Goal: Task Accomplishment & Management: Complete application form

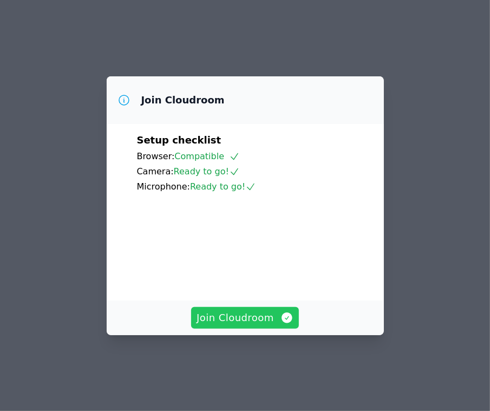
click at [261, 326] on span "Join Cloudroom" at bounding box center [245, 318] width 97 height 15
click at [219, 326] on span "Join Cloudroom" at bounding box center [245, 318] width 97 height 15
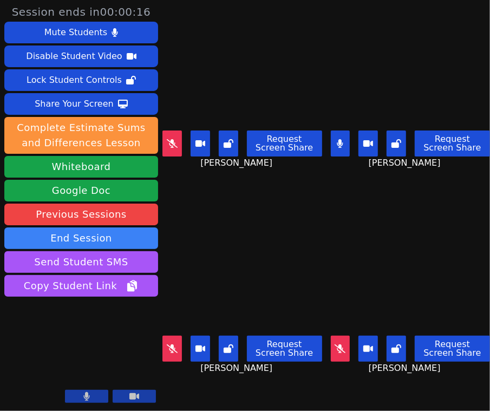
click at [171, 141] on icon at bounding box center [172, 143] width 11 height 9
click at [340, 345] on icon at bounding box center [340, 349] width 11 height 9
click at [175, 345] on icon at bounding box center [172, 349] width 11 height 9
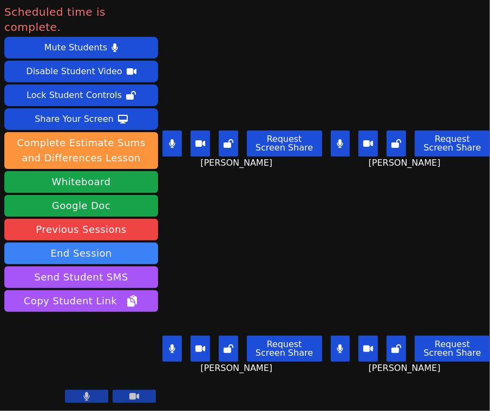
click at [138, 396] on icon at bounding box center [135, 396] width 10 height 7
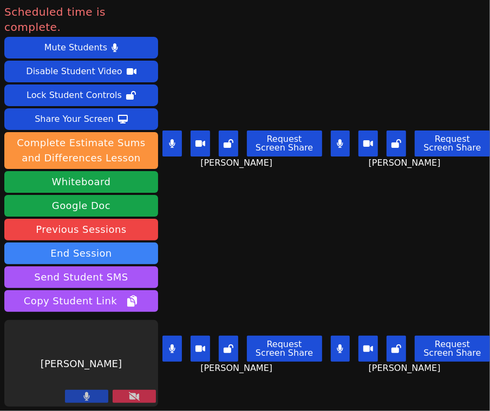
click at [94, 396] on button at bounding box center [86, 396] width 43 height 13
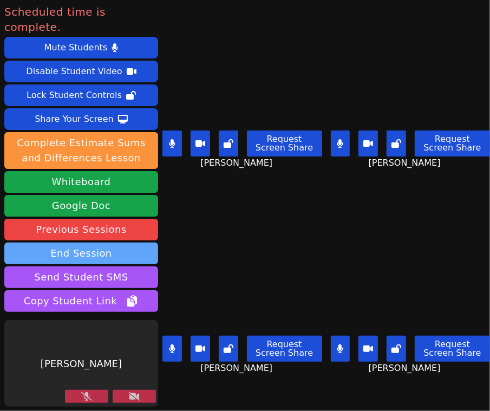
click at [103, 243] on button "End Session" at bounding box center [81, 254] width 154 height 22
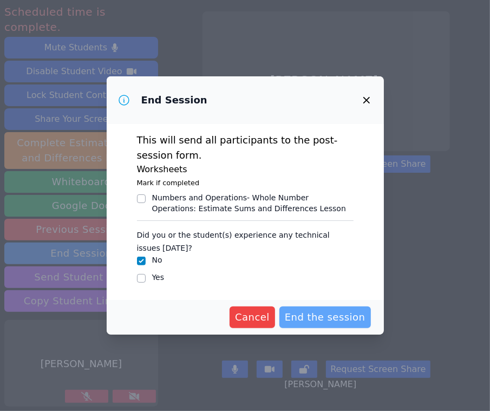
click at [331, 314] on span "End the session" at bounding box center [325, 317] width 81 height 15
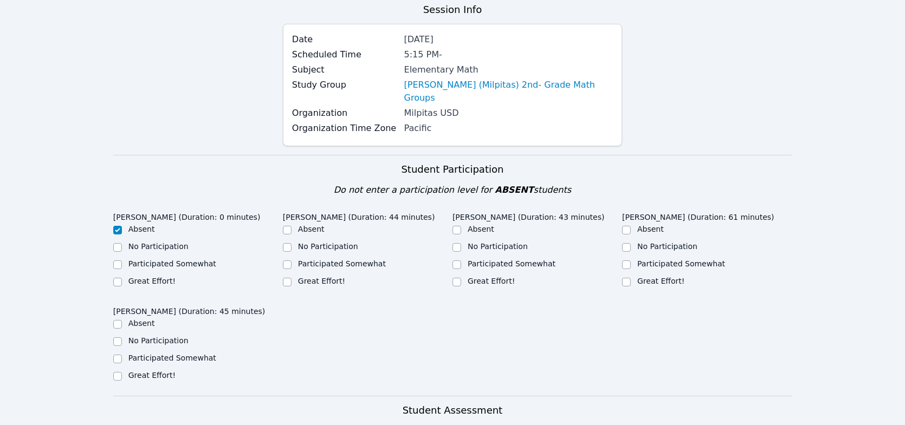
scroll to position [108, 0]
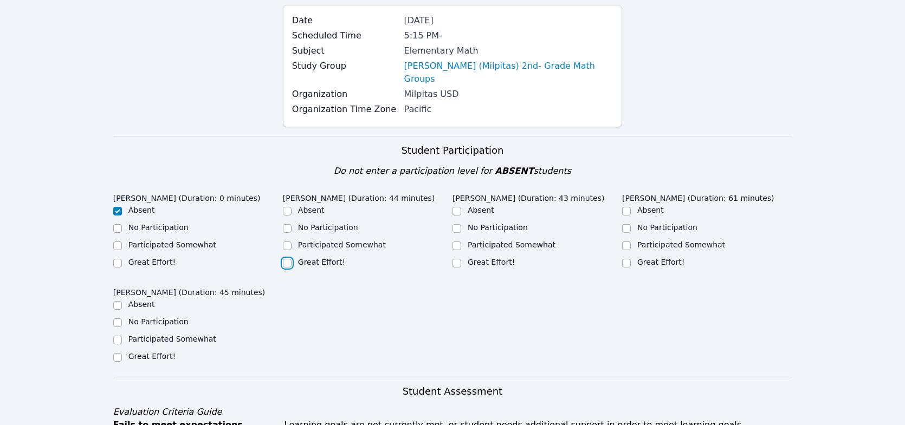
drag, startPoint x: 288, startPoint y: 249, endPoint x: 295, endPoint y: 249, distance: 6.5
click at [288, 259] on input "Great Effort!" at bounding box center [287, 263] width 9 height 9
checkbox input "true"
click at [460, 259] on input "Great Effort!" at bounding box center [457, 263] width 9 height 9
checkbox input "true"
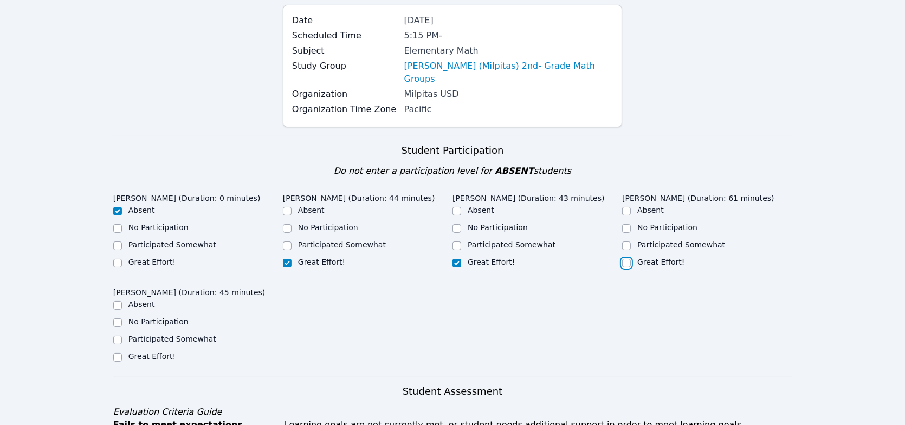
click at [490, 259] on input "Great Effort!" at bounding box center [626, 263] width 9 height 9
checkbox input "true"
click at [119, 353] on input "Great Effort!" at bounding box center [117, 357] width 9 height 9
checkbox input "true"
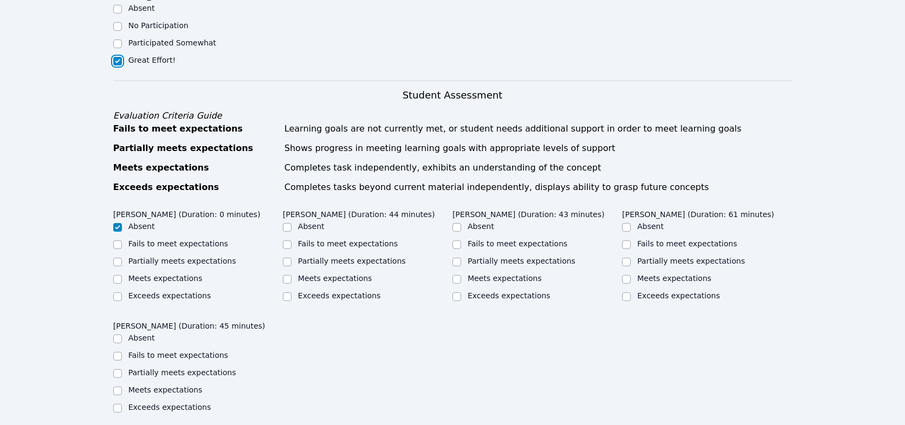
scroll to position [434, 0]
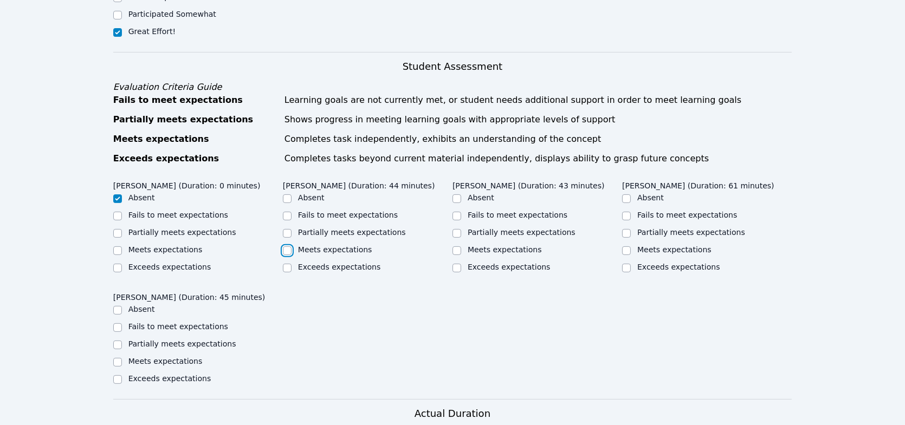
click at [289, 247] on input "Meets expectations" at bounding box center [287, 251] width 9 height 9
checkbox input "true"
click at [453, 247] on input "Meets expectations" at bounding box center [457, 251] width 9 height 9
checkbox input "true"
drag, startPoint x: 623, startPoint y: 237, endPoint x: 615, endPoint y: 240, distance: 8.8
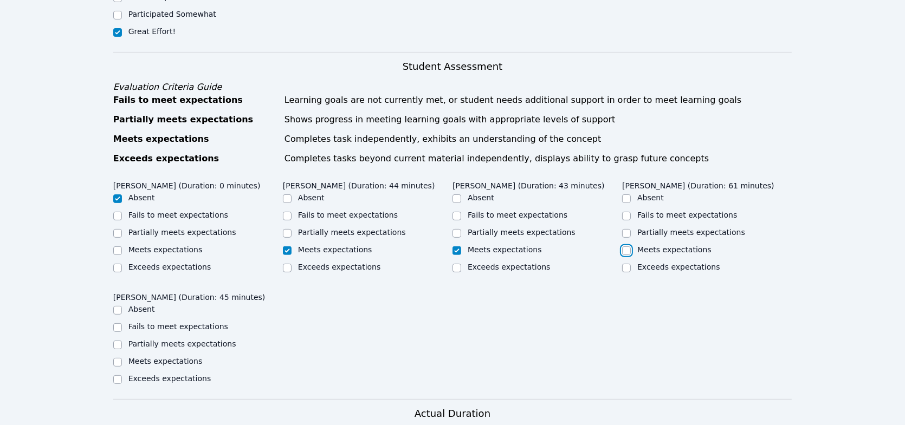
click at [490, 247] on input "Meets expectations" at bounding box center [626, 251] width 9 height 9
checkbox input "true"
drag, startPoint x: 120, startPoint y: 347, endPoint x: 164, endPoint y: 347, distance: 44.4
click at [120, 358] on input "Meets expectations" at bounding box center [117, 362] width 9 height 9
checkbox input "true"
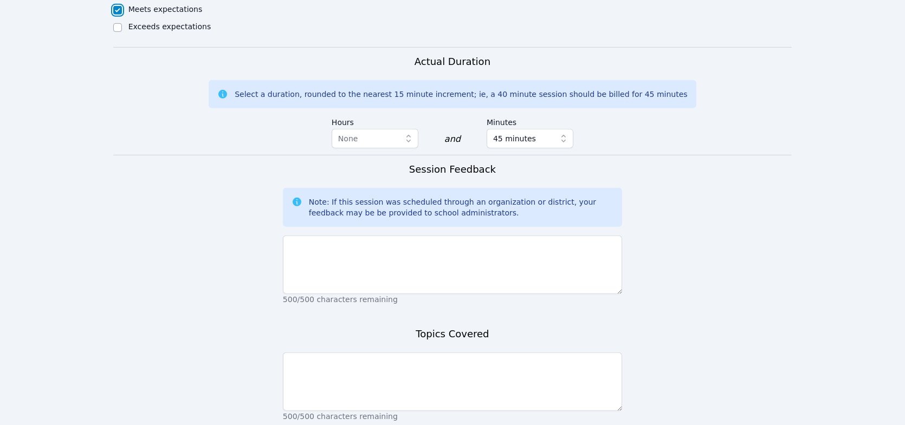
scroll to position [813, 0]
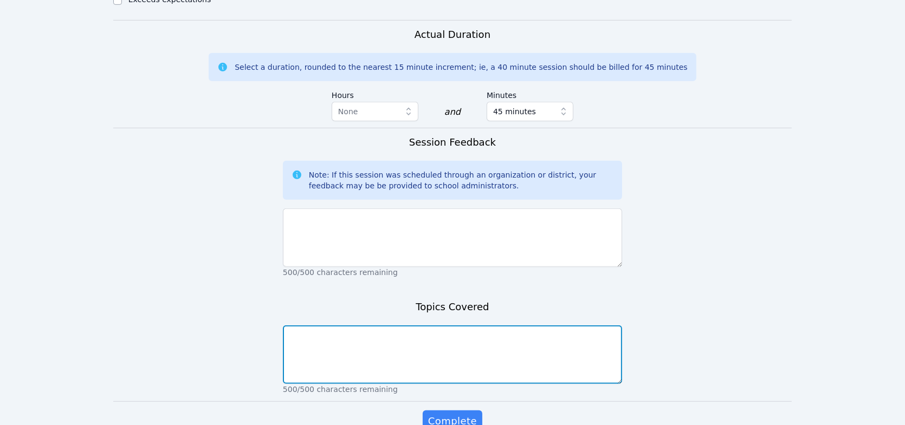
click at [384, 334] on textarea at bounding box center [452, 355] width 339 height 59
click at [341, 326] on textarea "All About Me, Estimation and rounding numbers" at bounding box center [452, 355] width 339 height 59
type textarea "All About Me, estimation and rounding numbers"
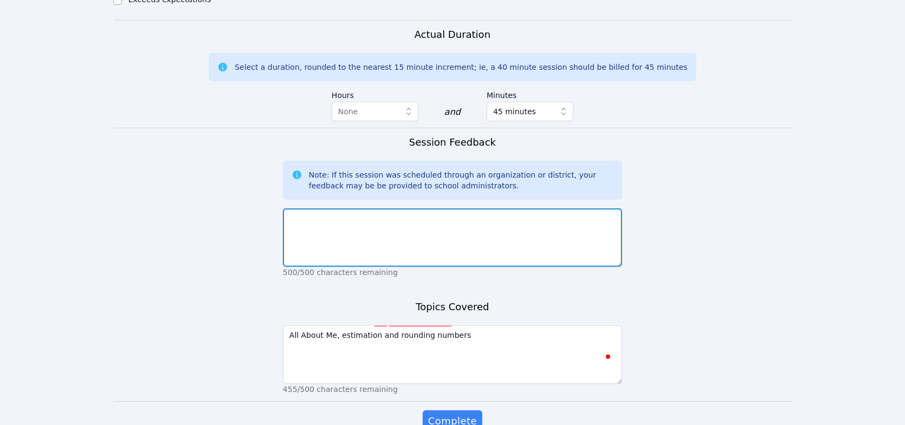
click at [371, 209] on textarea at bounding box center [452, 238] width 339 height 59
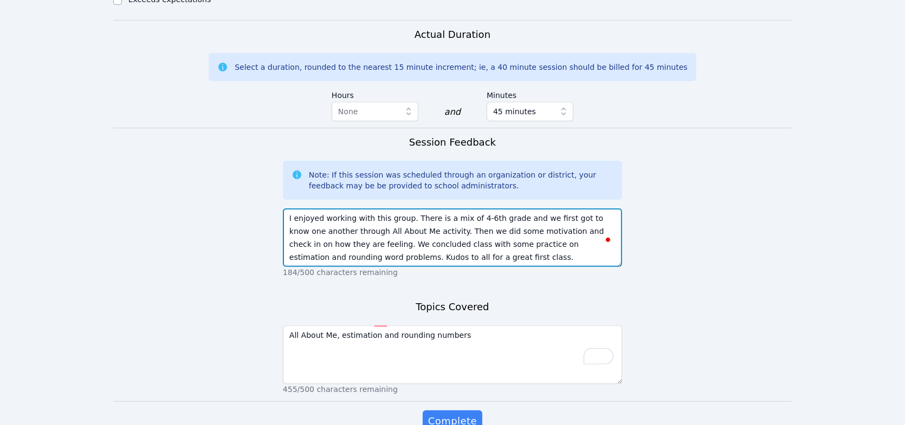
type textarea "I enjoyed working with this group. There is a mix of 4-6th grade and we first g…"
drag, startPoint x: 419, startPoint y: 243, endPoint x: 286, endPoint y: 205, distance: 139.1
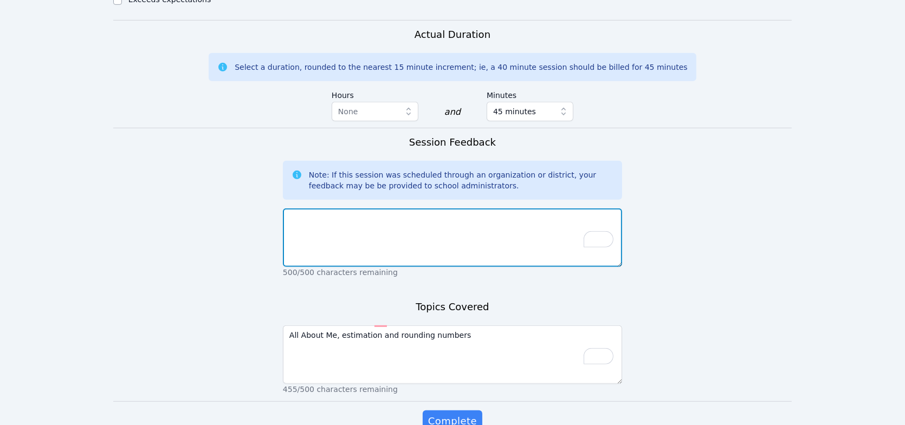
paste textarea "I really enjoyed working with this group today! The class included a mix of 4th…"
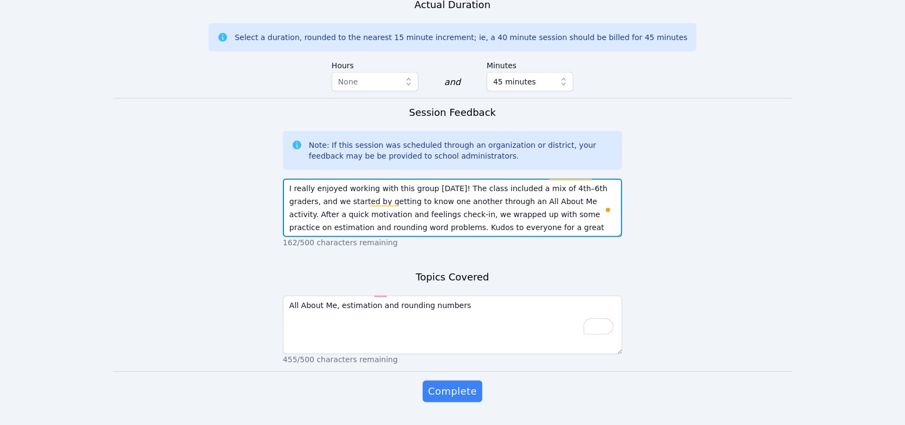
scroll to position [858, 0]
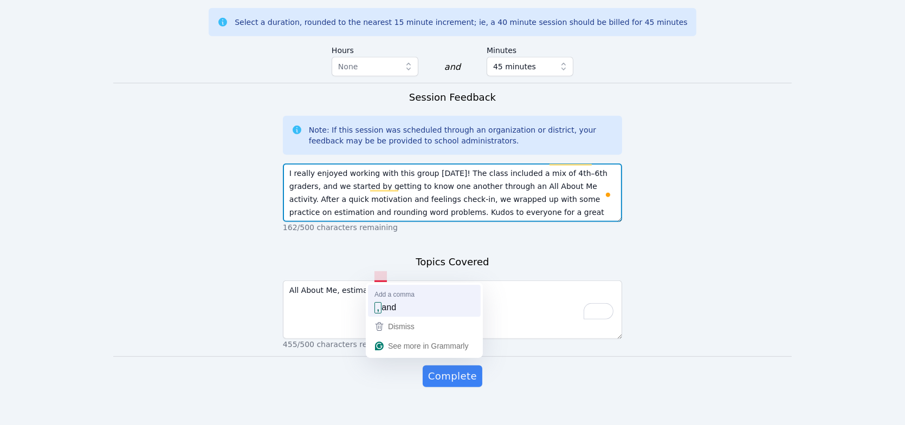
type textarea "I really enjoyed working with this group today! The class included a mix of 4th…"
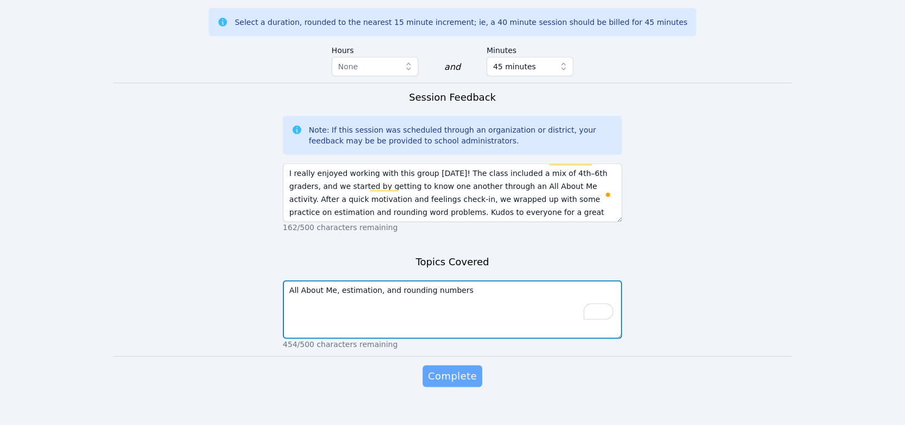
type textarea "All About Me, estimation, and rounding numbers"
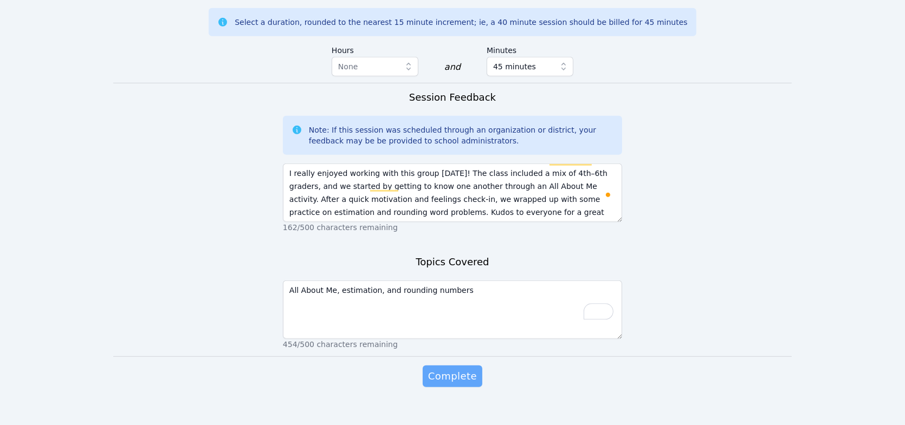
click at [448, 369] on span "Complete" at bounding box center [452, 376] width 49 height 15
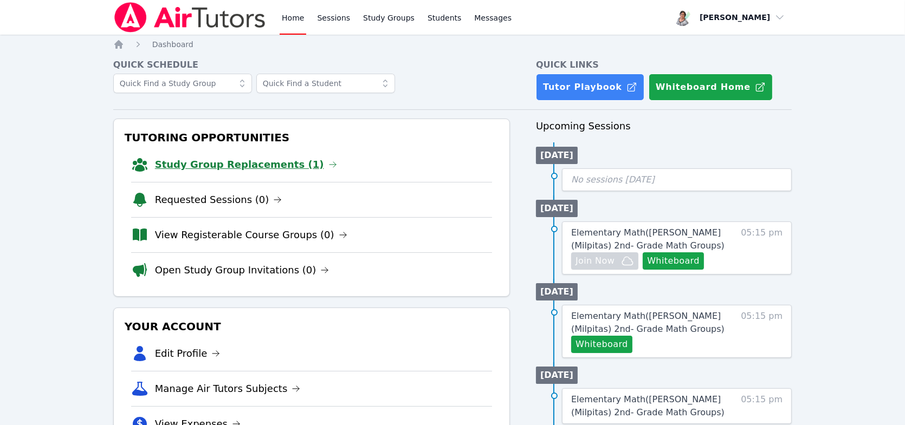
click at [264, 163] on link "Study Group Replacements (1)" at bounding box center [246, 164] width 182 height 15
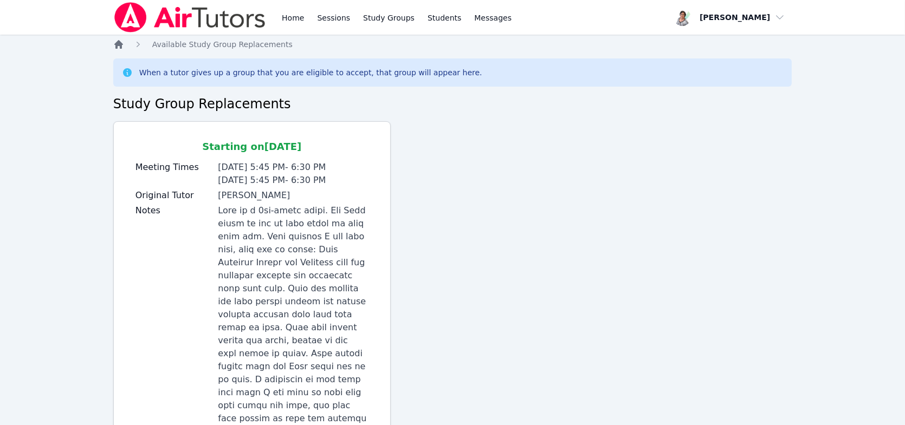
click at [114, 44] on icon "Breadcrumb" at bounding box center [118, 44] width 11 height 11
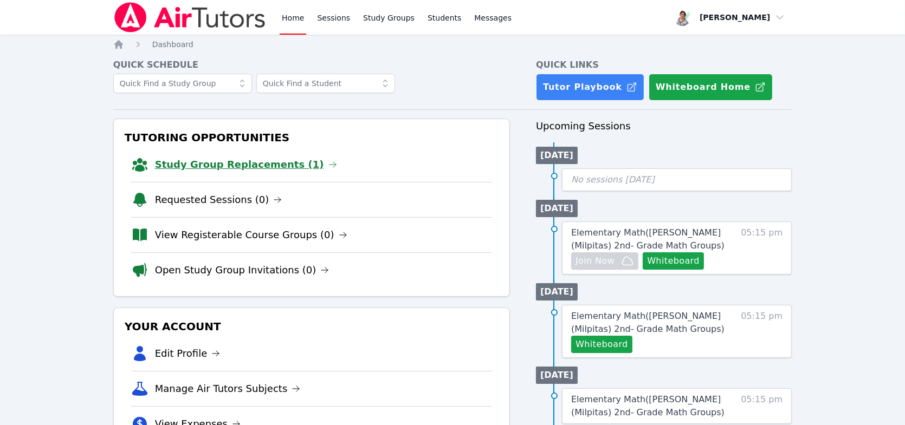
click at [231, 162] on link "Study Group Replacements (1)" at bounding box center [246, 164] width 182 height 15
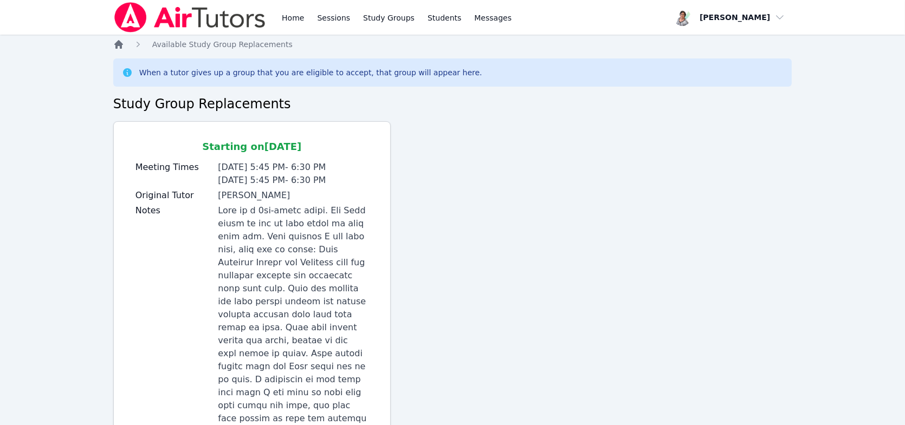
click at [120, 46] on icon "Breadcrumb" at bounding box center [118, 44] width 9 height 9
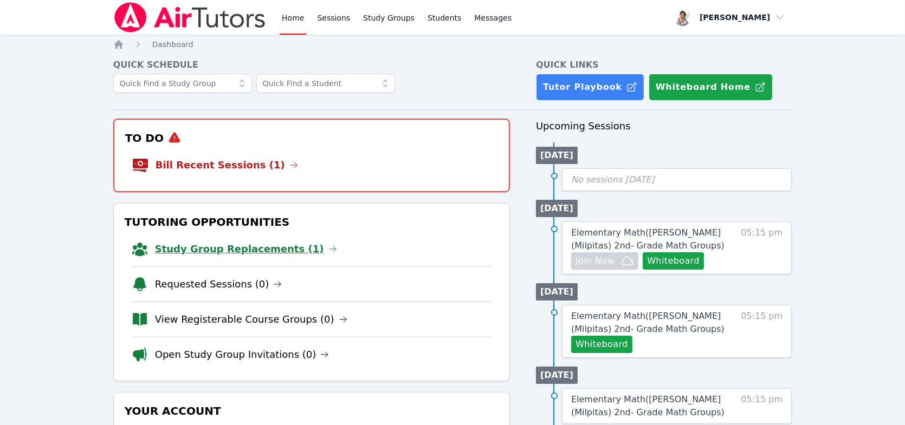
click at [251, 244] on link "Study Group Replacements (1)" at bounding box center [246, 249] width 182 height 15
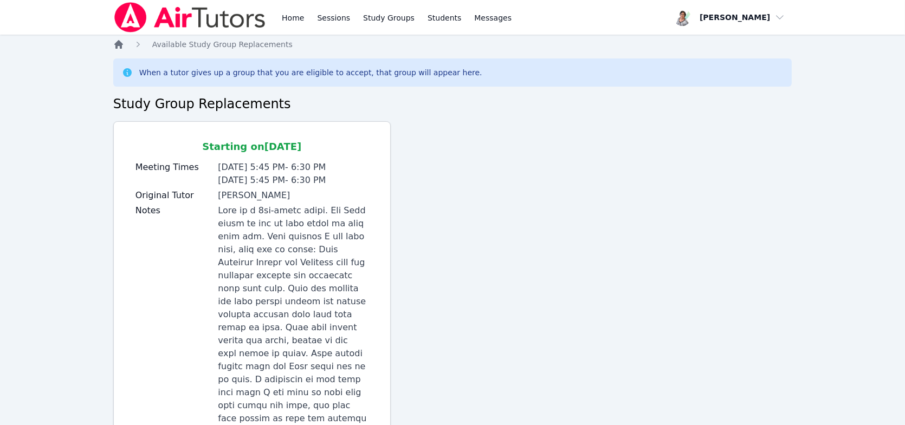
click at [120, 47] on icon "Breadcrumb" at bounding box center [118, 44] width 9 height 9
